Goal: Transaction & Acquisition: Purchase product/service

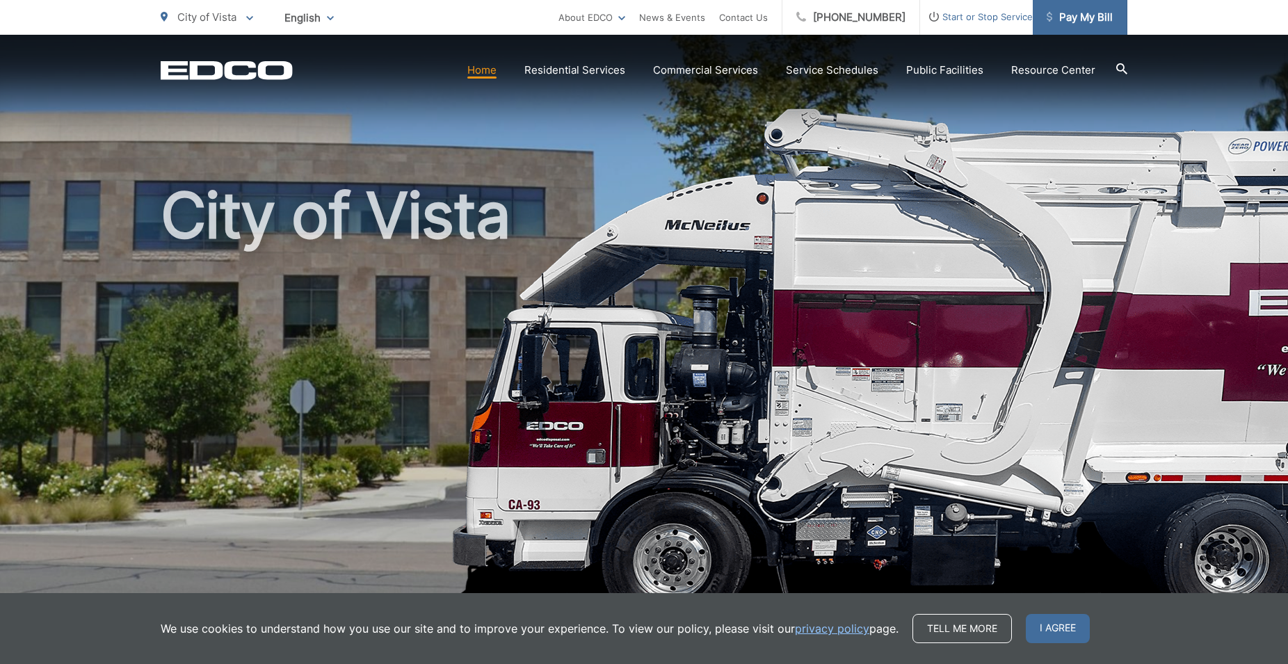
click at [1066, 20] on span "Pay My Bill" at bounding box center [1080, 17] width 66 height 17
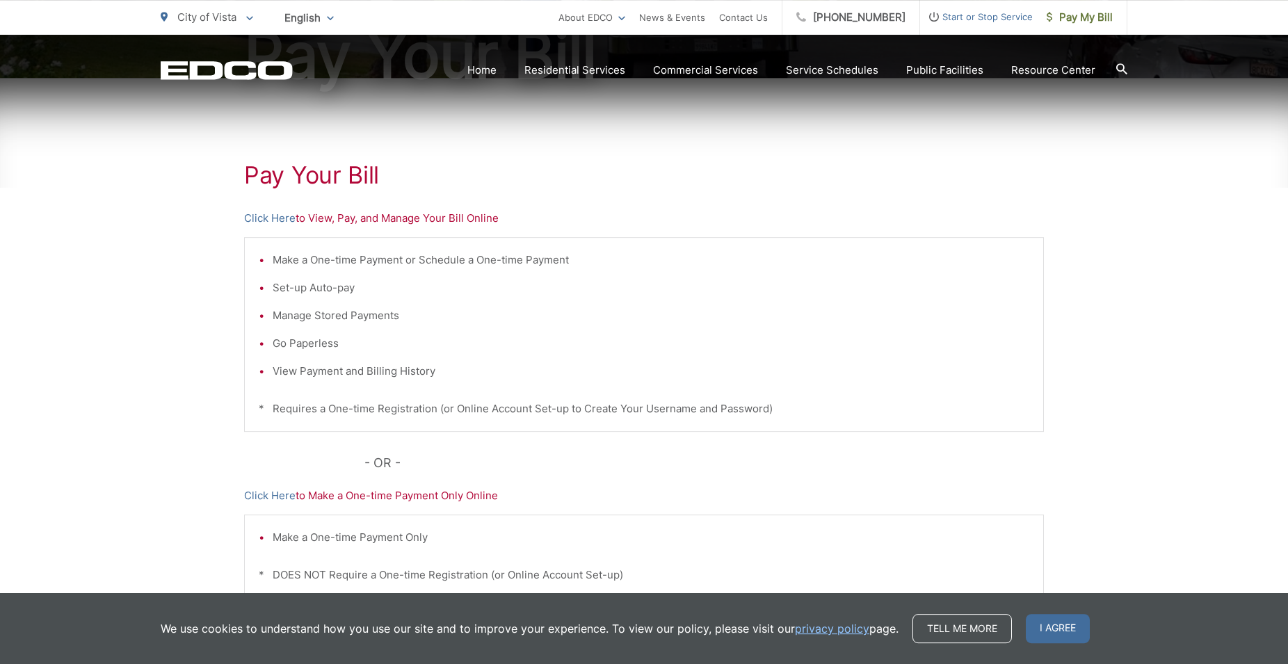
scroll to position [213, 0]
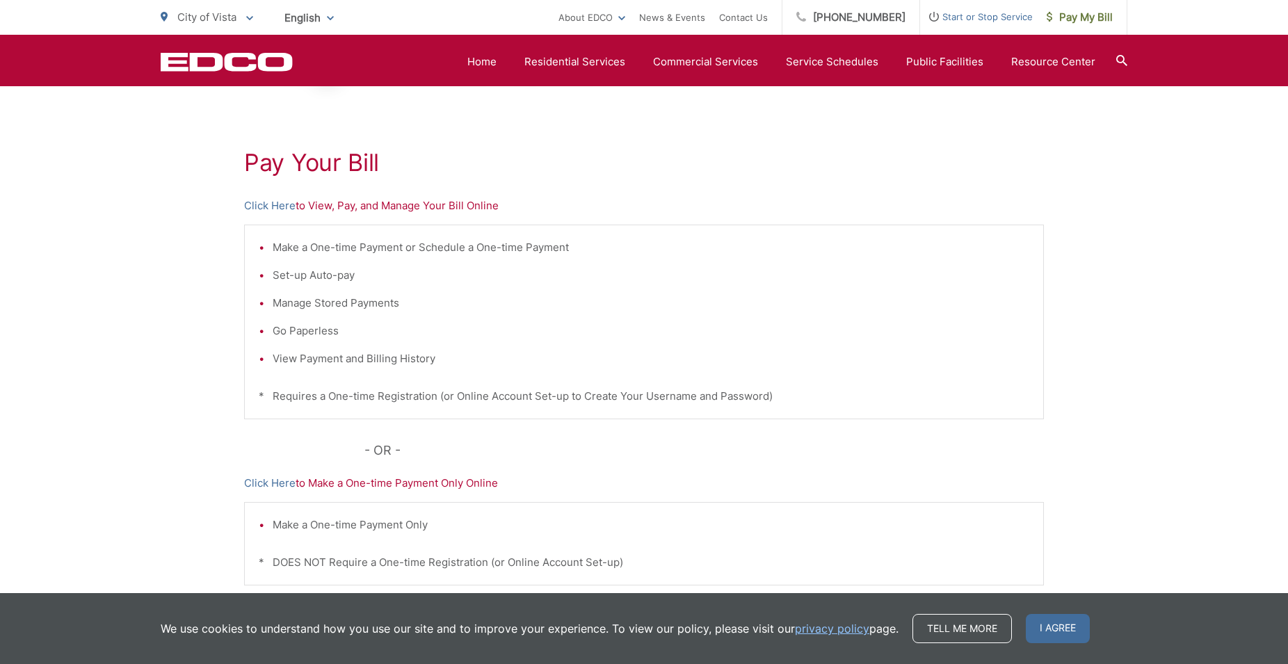
click at [322, 206] on p "Click Here to View, Pay, and Manage Your Bill Online" at bounding box center [644, 206] width 800 height 17
click at [187, 202] on div "Pay Your Bill Click Here to View, Pay, and Manage Your Bill Online Make a One-t…" at bounding box center [644, 377] width 1288 height 625
click at [258, 203] on link "Click Here" at bounding box center [269, 206] width 51 height 17
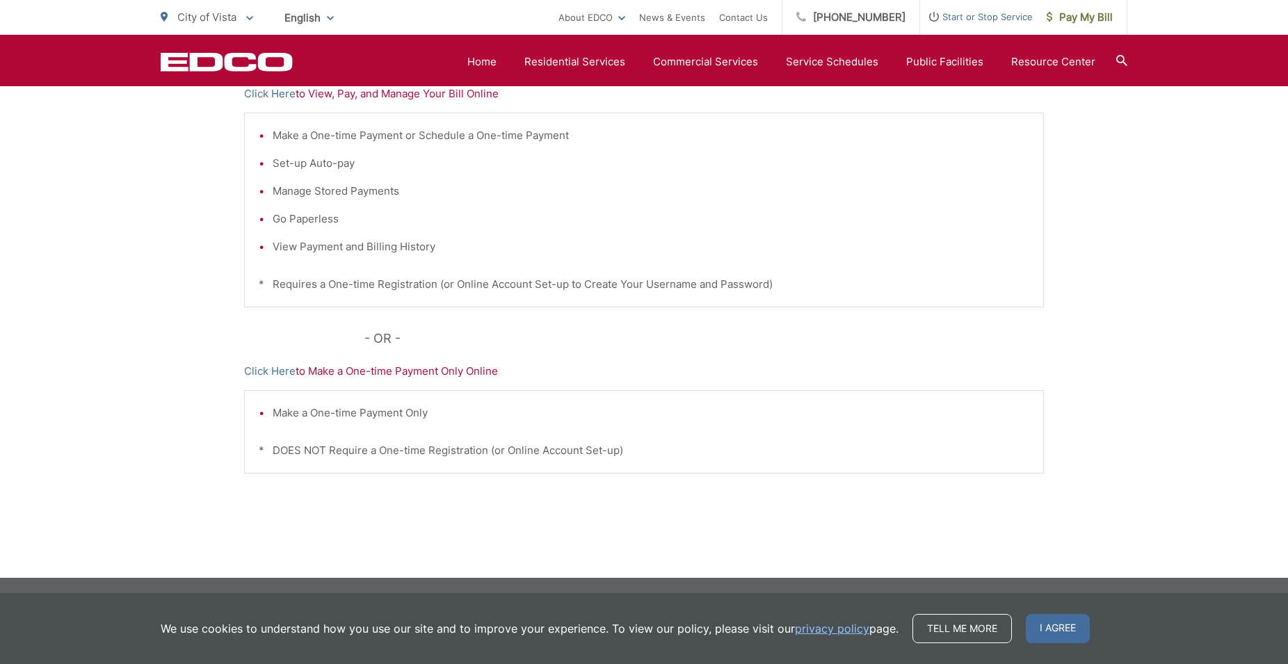
scroll to position [254, 0]
